Goal: Task Accomplishment & Management: Use online tool/utility

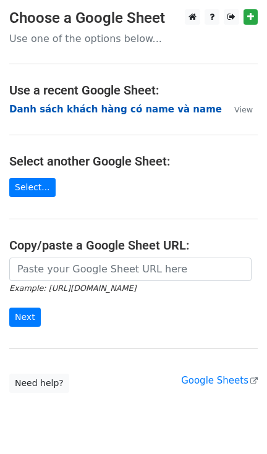
click at [43, 109] on strong "Danh sách khách hàng có name và name" at bounding box center [115, 109] width 212 height 11
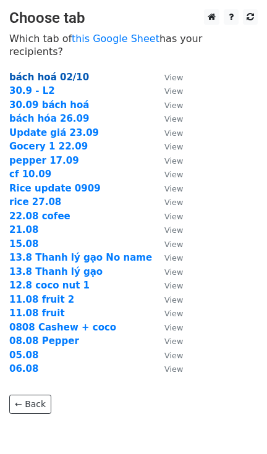
click at [62, 72] on strong "bách hoá 02/10" at bounding box center [49, 77] width 80 height 11
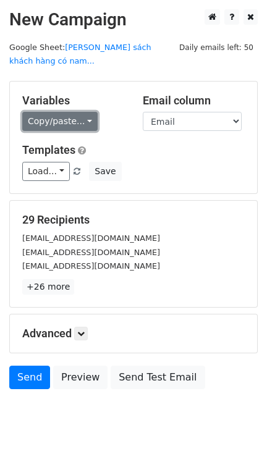
click at [59, 112] on link "Copy/paste..." at bounding box center [59, 121] width 75 height 19
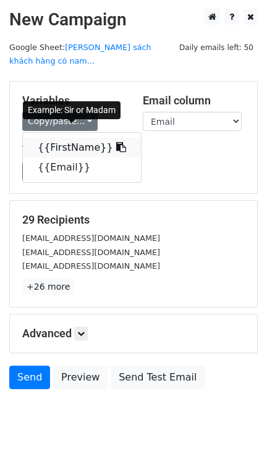
click at [57, 138] on link "{{FirstName}}" at bounding box center [82, 148] width 118 height 20
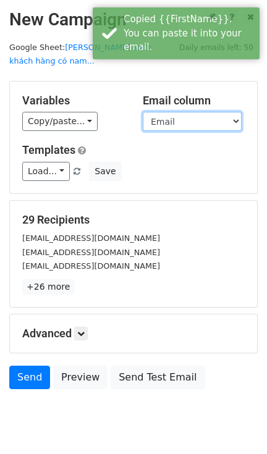
click at [172, 112] on select "FirstName Email" at bounding box center [192, 121] width 99 height 19
click at [143, 112] on select "FirstName Email" at bounding box center [192, 121] width 99 height 19
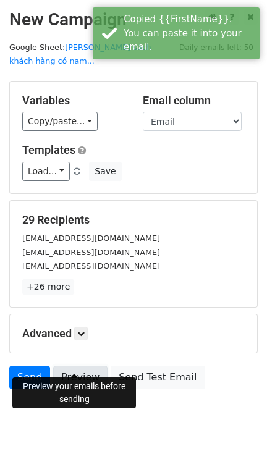
click at [73, 366] on link "Preview" at bounding box center [80, 376] width 54 height 23
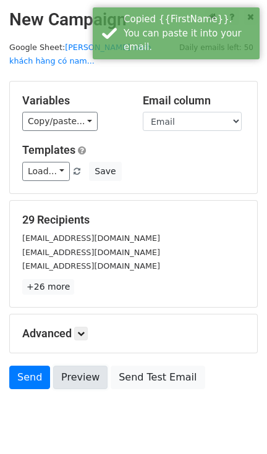
click at [75, 365] on link "Preview" at bounding box center [80, 376] width 54 height 23
